Goal: Task Accomplishment & Management: Manage account settings

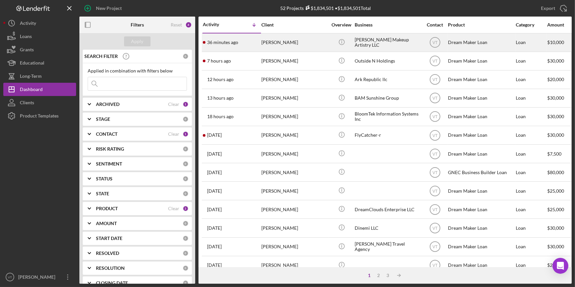
click at [228, 39] on div "36 minutes ago Mia Medina" at bounding box center [232, 43] width 58 height 18
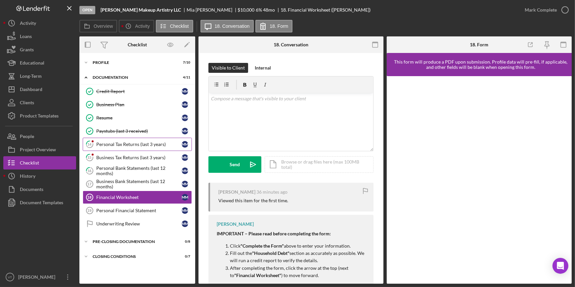
click at [118, 141] on link "14 Personal Tax Returns (last 3 years) M M" at bounding box center [137, 144] width 109 height 13
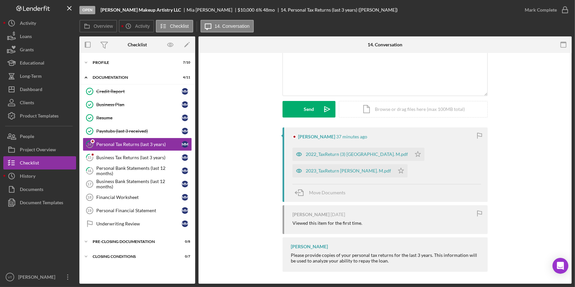
scroll to position [56, 0]
click at [347, 168] on div "2023_TaxReturn Medina. M.pdf" at bounding box center [348, 169] width 85 height 5
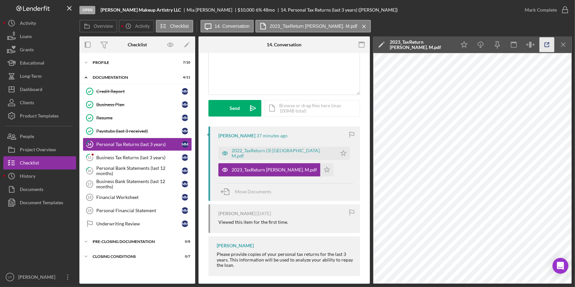
click at [547, 45] on line "button" at bounding box center [548, 44] width 2 height 2
drag, startPoint x: 309, startPoint y: 152, endPoint x: 311, endPoint y: 161, distance: 9.6
click at [337, 153] on icon "Icon/Star" at bounding box center [343, 153] width 13 height 13
click at [320, 169] on icon "Icon/Star" at bounding box center [326, 169] width 13 height 13
click at [111, 155] on div "Business Tax Returns (last 3 years)" at bounding box center [138, 157] width 85 height 5
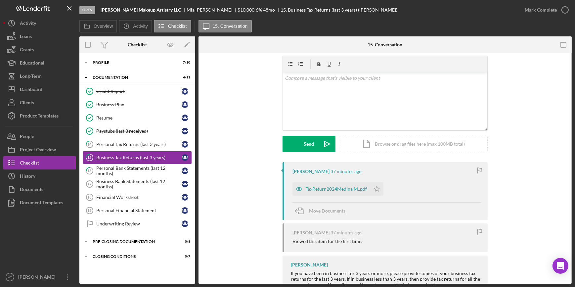
scroll to position [45, 0]
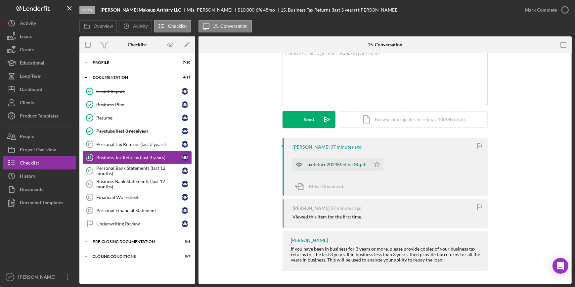
click at [327, 165] on div "TaxReturn2024Medina M..pdf" at bounding box center [336, 164] width 61 height 5
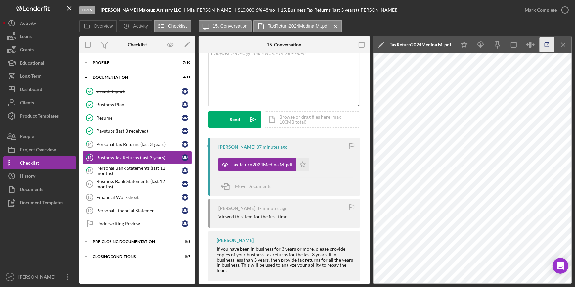
click at [544, 41] on icon "button" at bounding box center [547, 44] width 15 height 15
click at [550, 13] on div "Mark Complete" at bounding box center [541, 9] width 32 height 13
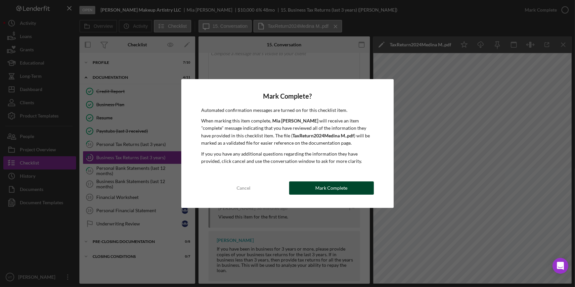
click at [303, 188] on button "Mark Complete" at bounding box center [331, 187] width 85 height 13
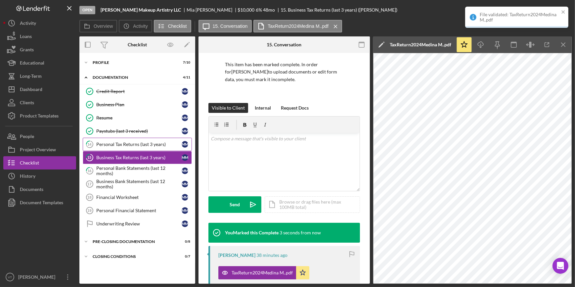
scroll to position [143, 0]
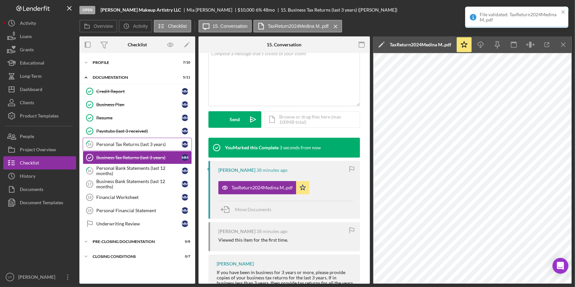
click at [135, 145] on div "Personal Tax Returns (last 3 years)" at bounding box center [138, 144] width 85 height 5
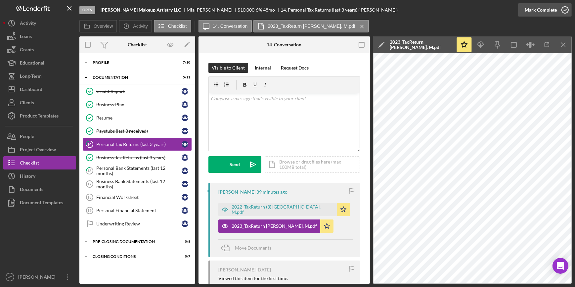
click at [546, 11] on div "Mark Complete" at bounding box center [541, 9] width 32 height 13
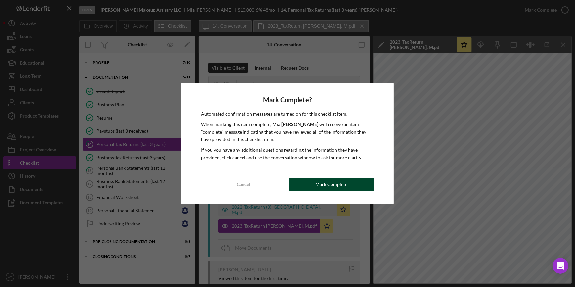
click at [348, 187] on button "Mark Complete" at bounding box center [331, 184] width 85 height 13
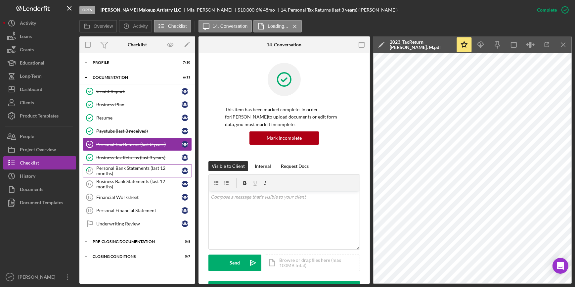
click at [136, 171] on div "Personal Bank Statements (last 12 months)" at bounding box center [138, 171] width 85 height 11
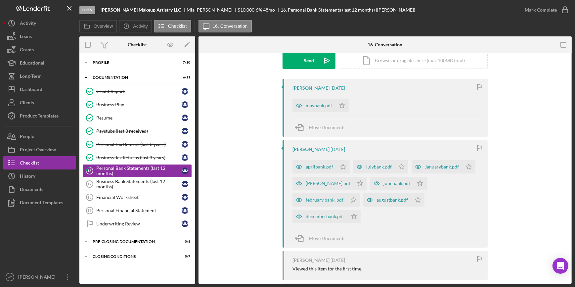
scroll to position [96, 0]
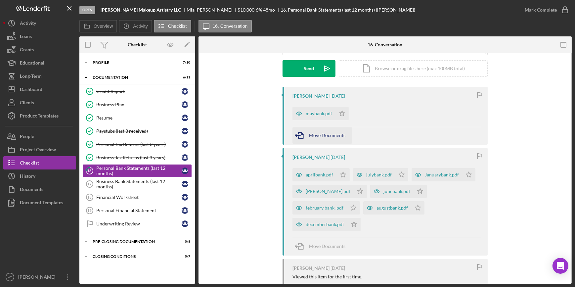
drag, startPoint x: 340, startPoint y: 112, endPoint x: 340, endPoint y: 139, distance: 26.5
click at [340, 115] on polygon "button" at bounding box center [343, 113] width 6 height 5
click at [340, 172] on icon "Icon/Star" at bounding box center [343, 174] width 13 height 13
click at [400, 175] on icon "Icon/Star" at bounding box center [401, 174] width 13 height 13
click at [463, 173] on icon "Icon/Star" at bounding box center [469, 174] width 13 height 13
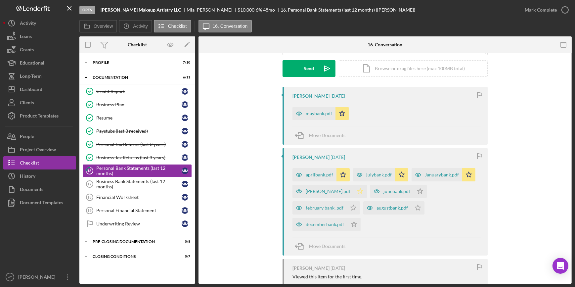
click at [354, 191] on icon "Icon/Star" at bounding box center [360, 191] width 13 height 13
click at [414, 192] on icon "Icon/Star" at bounding box center [420, 191] width 13 height 13
click at [416, 208] on polygon "button" at bounding box center [419, 207] width 6 height 5
click at [354, 205] on icon "Icon/Star" at bounding box center [353, 207] width 13 height 13
click at [350, 222] on icon "Icon/Star" at bounding box center [354, 224] width 13 height 13
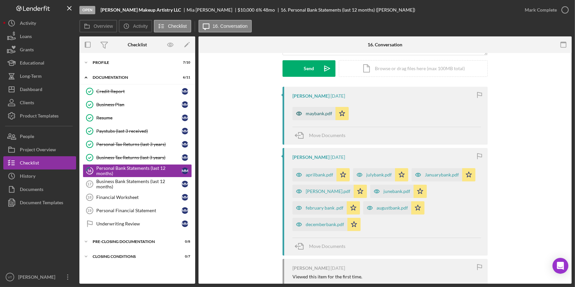
click at [322, 113] on div "maybank.pdf" at bounding box center [319, 113] width 26 height 5
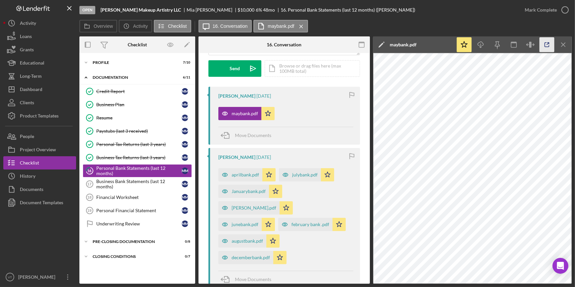
click at [546, 47] on icon "button" at bounding box center [547, 45] width 4 height 4
click at [530, 11] on div "Mark Complete" at bounding box center [541, 9] width 32 height 13
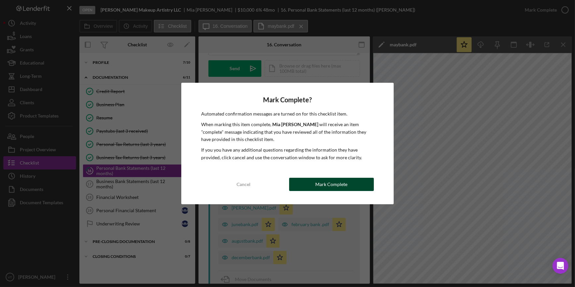
click at [329, 186] on div "Mark Complete" at bounding box center [332, 184] width 32 height 13
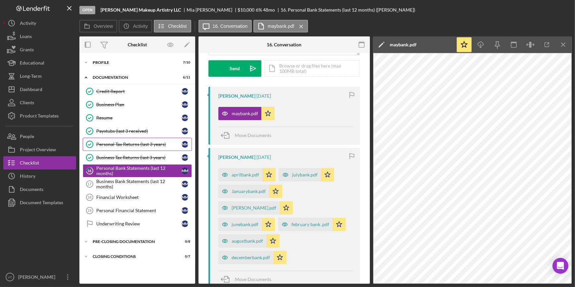
scroll to position [194, 0]
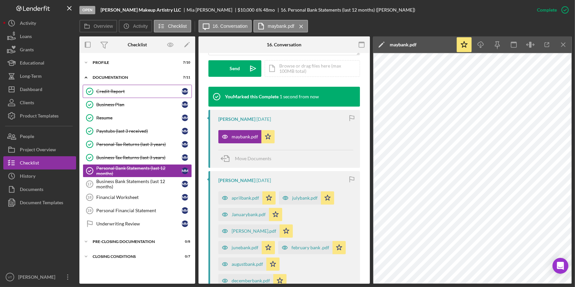
click at [107, 94] on div "Credit Report" at bounding box center [138, 91] width 85 height 5
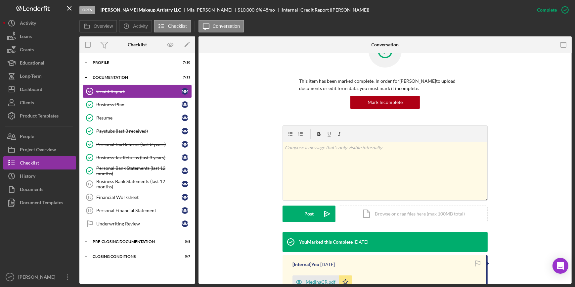
scroll to position [107, 0]
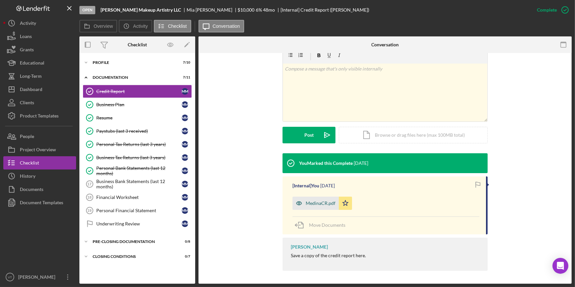
click at [316, 198] on div "MedinaCR.pdf" at bounding box center [316, 203] width 46 height 13
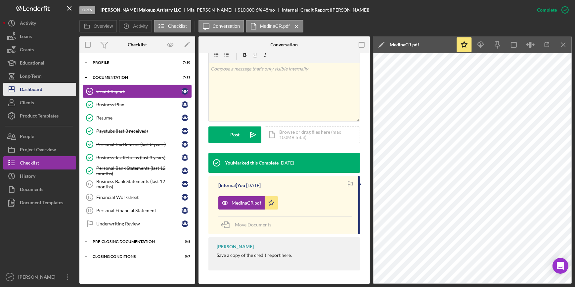
click at [52, 94] on button "Icon/Dashboard Dashboard" at bounding box center [39, 89] width 73 height 13
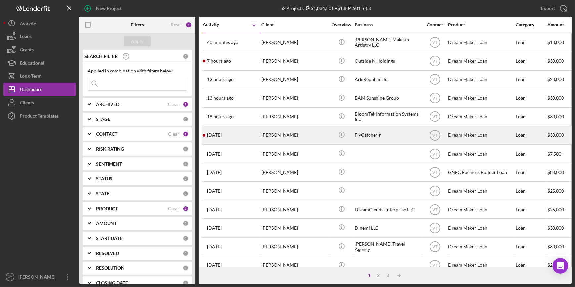
click at [289, 135] on div "Russell Williams" at bounding box center [295, 135] width 66 height 18
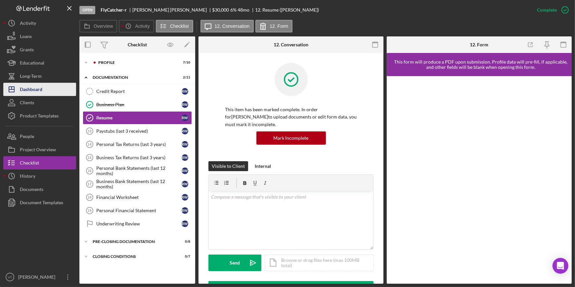
click at [56, 91] on button "Icon/Dashboard Dashboard" at bounding box center [39, 89] width 73 height 13
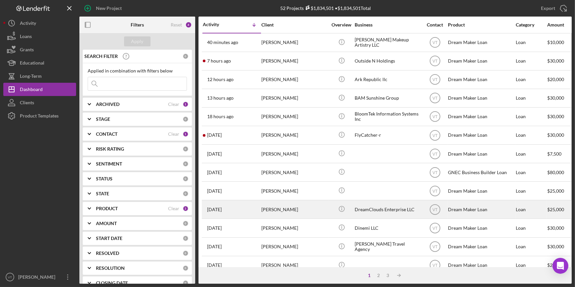
click at [286, 211] on div "Janell Suttle" at bounding box center [295, 210] width 66 height 18
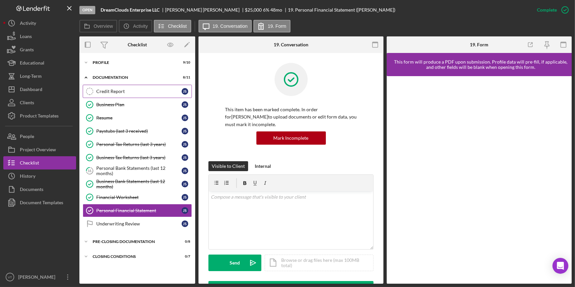
click at [102, 89] on div "Credit Report" at bounding box center [138, 91] width 85 height 5
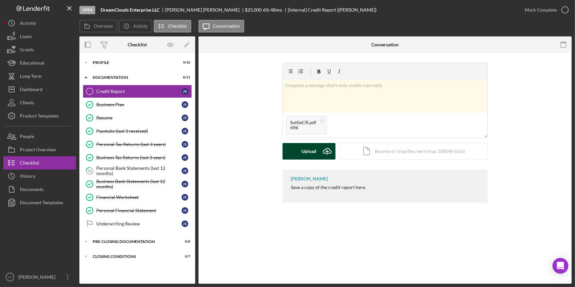
click at [305, 153] on div "Upload" at bounding box center [309, 151] width 15 height 17
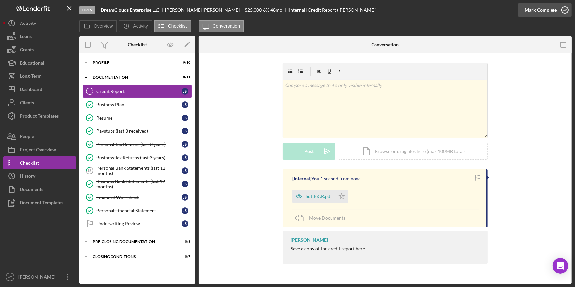
click at [546, 10] on div "Mark Complete" at bounding box center [541, 9] width 32 height 13
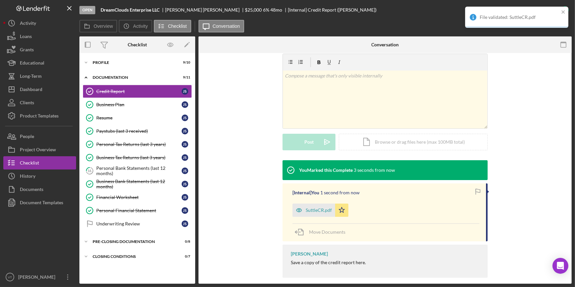
scroll to position [107, 0]
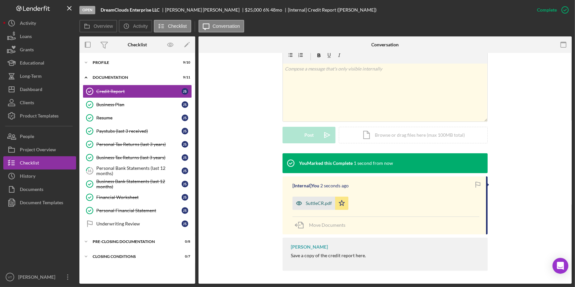
click at [314, 208] on div "SuttleCR.pdf" at bounding box center [314, 203] width 43 height 13
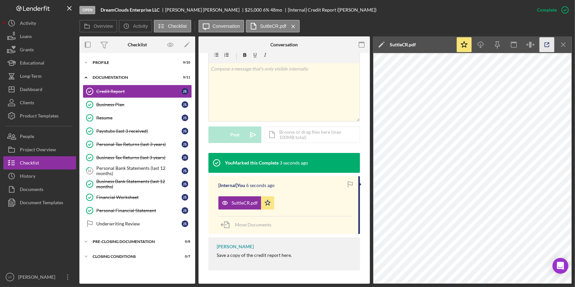
click at [550, 41] on icon "button" at bounding box center [547, 44] width 15 height 15
click at [37, 88] on div "Dashboard" at bounding box center [31, 90] width 23 height 15
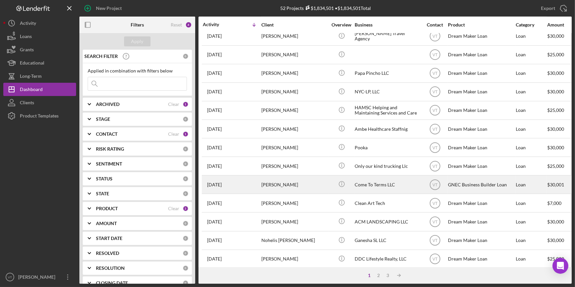
scroll to position [239, 0]
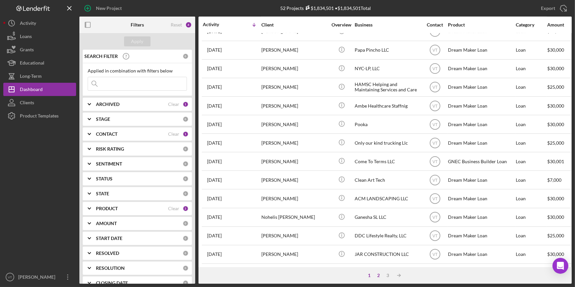
click at [379, 277] on div "2" at bounding box center [378, 275] width 9 height 5
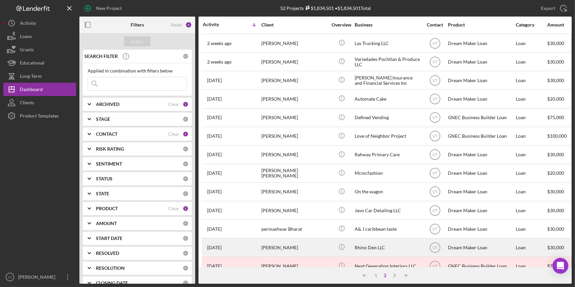
scroll to position [150, 0]
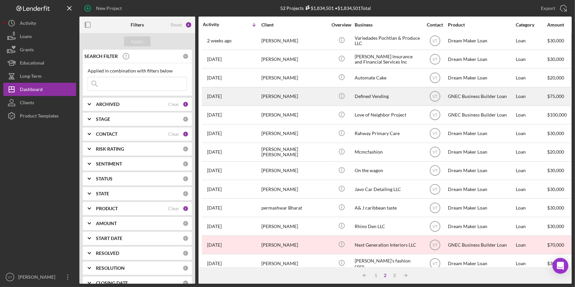
click at [361, 98] on div "Defined Vending" at bounding box center [388, 97] width 66 height 18
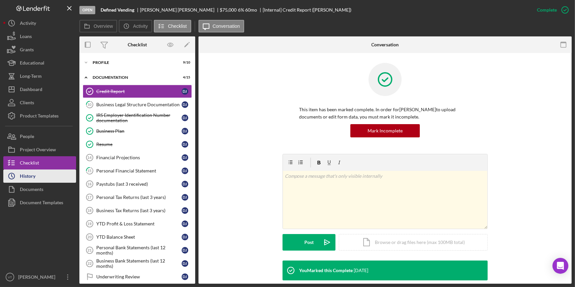
click at [37, 174] on button "Icon/History History" at bounding box center [39, 176] width 73 height 13
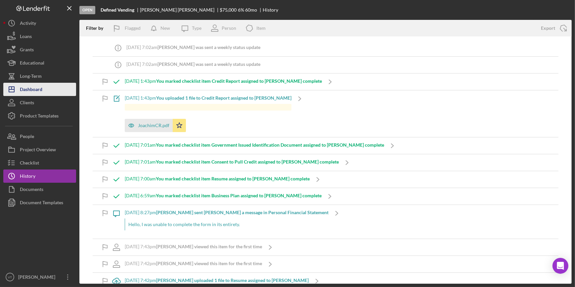
click at [40, 92] on div "Dashboard" at bounding box center [31, 90] width 23 height 15
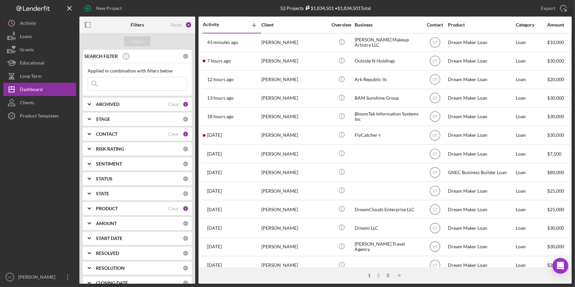
click at [388, 275] on div "3" at bounding box center [387, 275] width 9 height 5
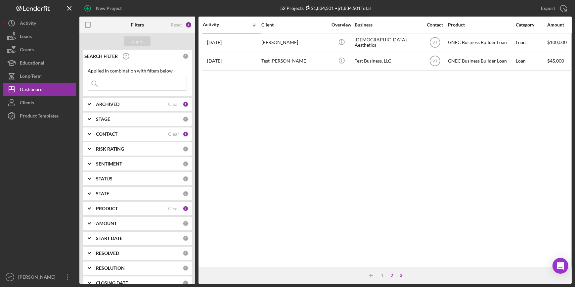
click at [392, 273] on div "2" at bounding box center [391, 275] width 9 height 5
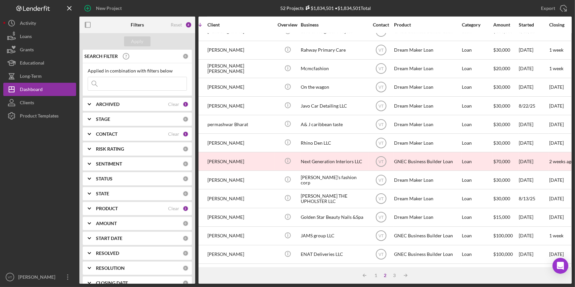
scroll to position [239, 0]
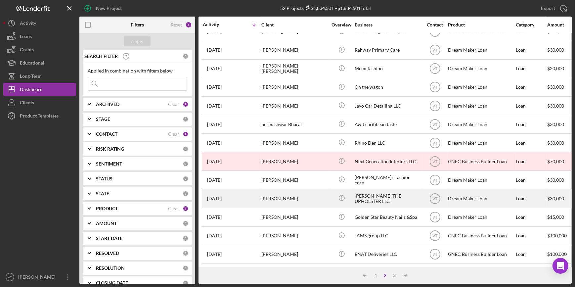
click at [238, 195] on div "1 month ago LAUREANO BARRESI" at bounding box center [232, 199] width 58 height 18
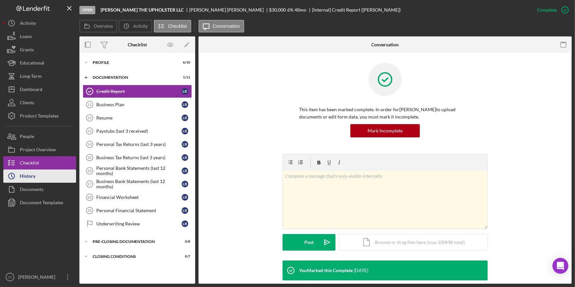
click at [25, 175] on div "History" at bounding box center [28, 177] width 16 height 15
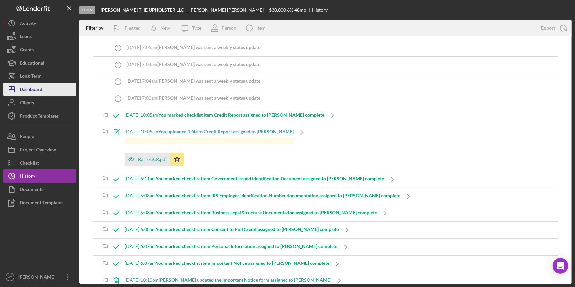
click at [40, 91] on div "Dashboard" at bounding box center [31, 90] width 23 height 15
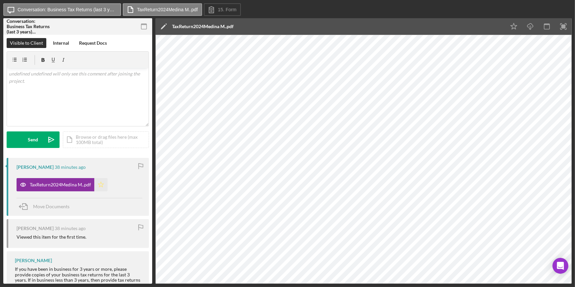
click at [103, 184] on icon "Icon/Star" at bounding box center [100, 184] width 13 height 13
